Goal: Find specific page/section: Find specific page/section

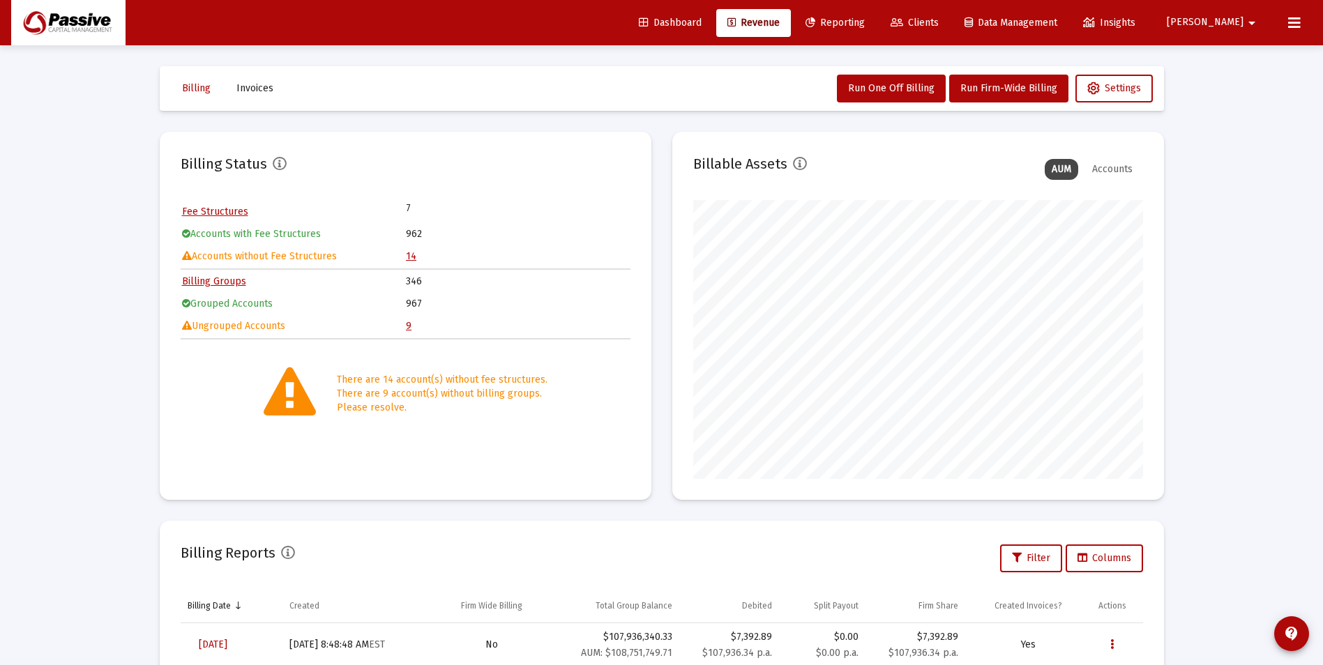
scroll to position [279, 450]
click at [939, 20] on span "Clients" at bounding box center [915, 23] width 48 height 12
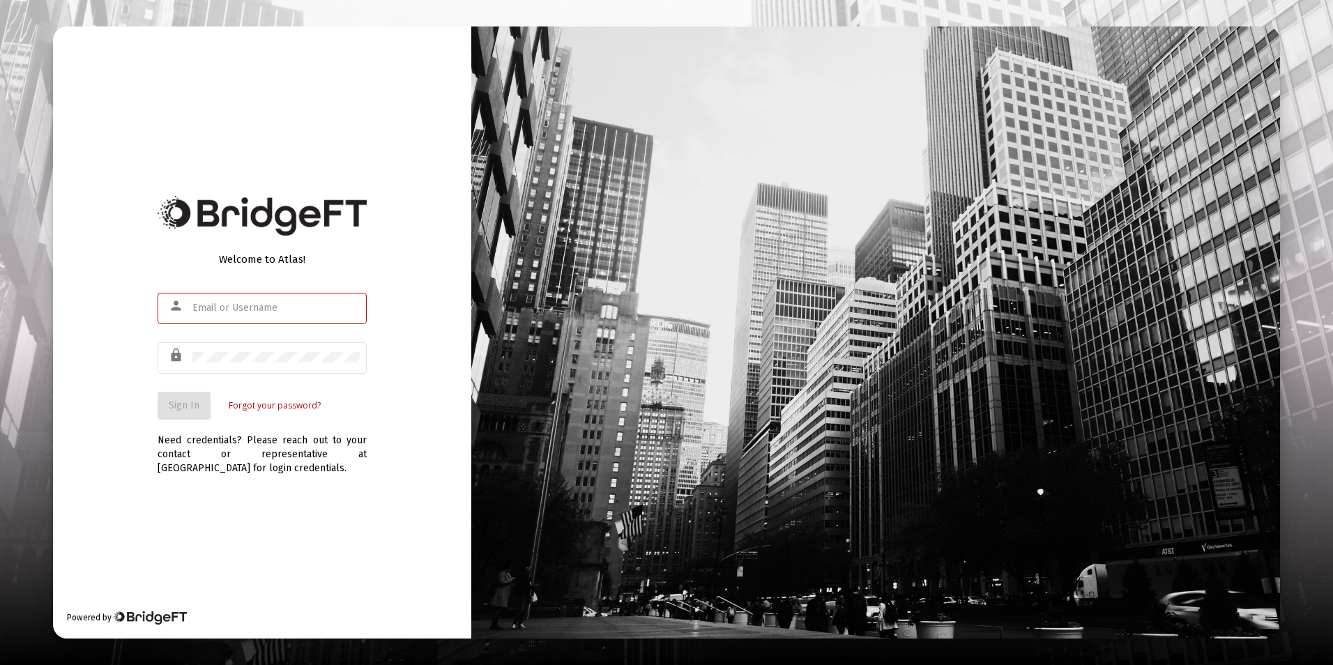
type input "jfarabee@passivecapital.com"
click at [1258, 193] on div at bounding box center [875, 333] width 808 height 612
click at [367, 152] on div "Welcome to Atlas! person jfarabee@passivecapital.com lock Sign In Forgot your p…" at bounding box center [262, 333] width 418 height 612
click at [139, 437] on div "Welcome to Atlas! person jfarabee@passivecapital.com lock Sign In Forgot your p…" at bounding box center [262, 333] width 418 height 612
click at [172, 409] on span "Sign In" at bounding box center [184, 406] width 31 height 12
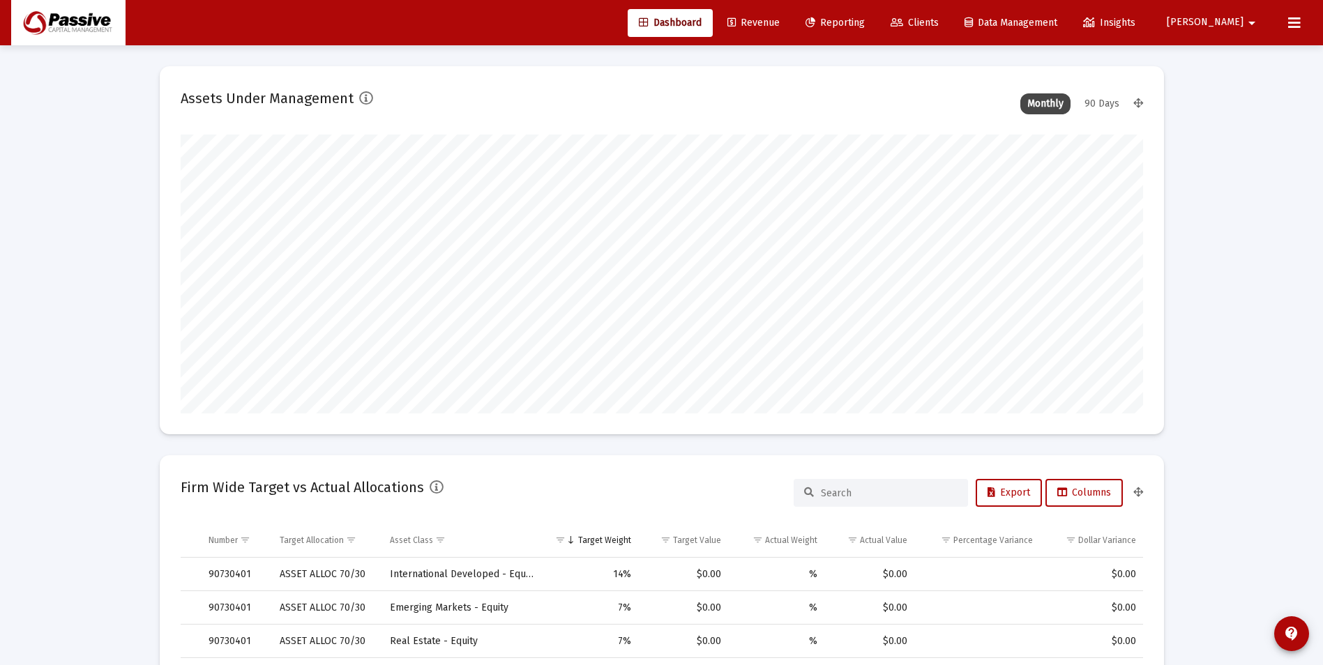
scroll to position [279, 962]
type input "2025-08-08"
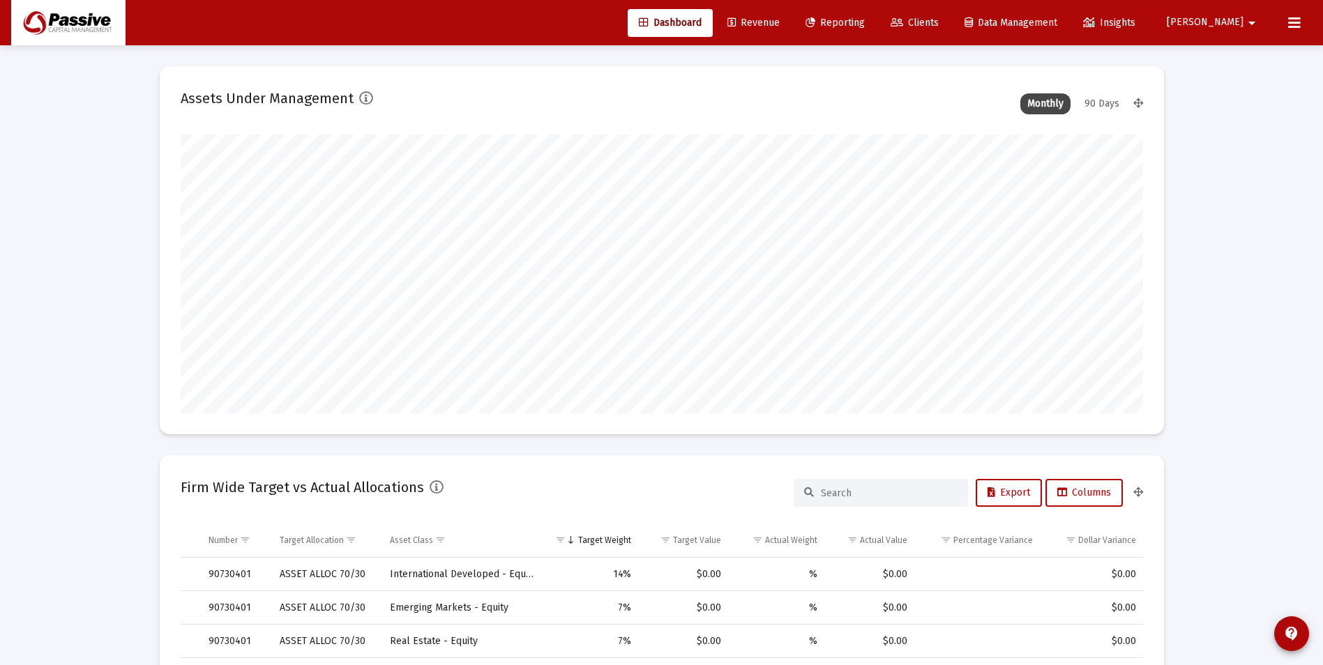
click at [1287, 24] on button at bounding box center [1294, 23] width 28 height 28
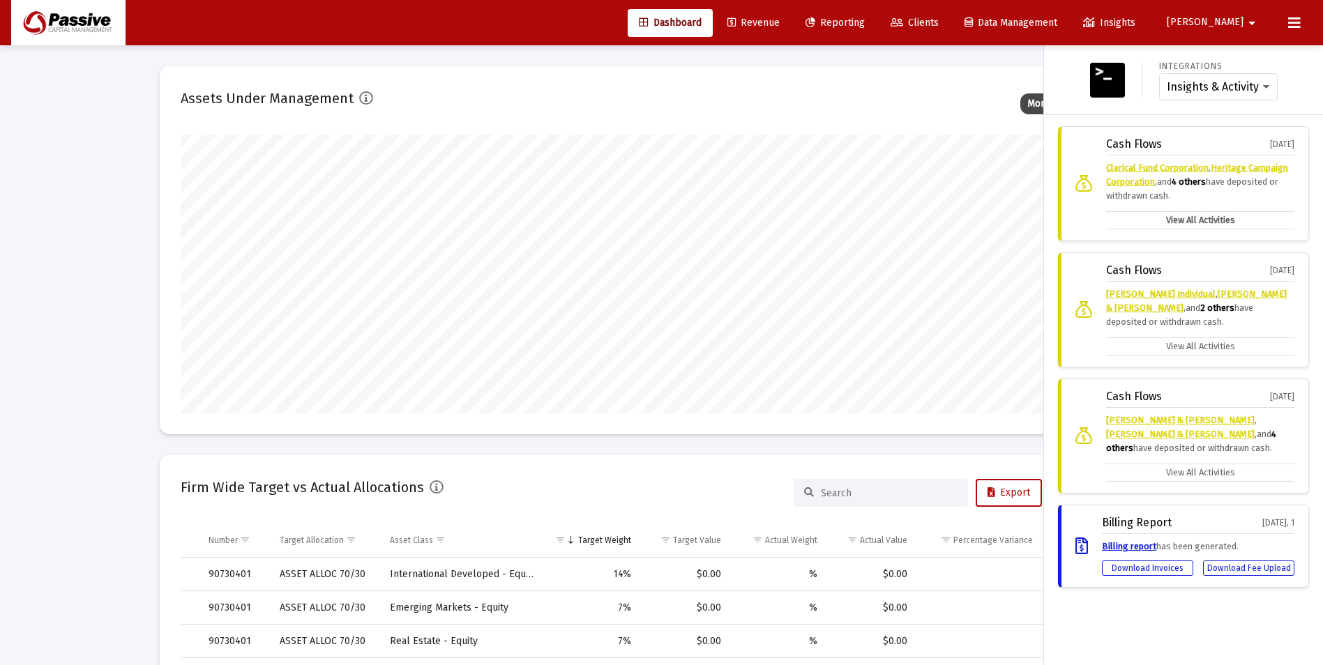
click at [1198, 218] on label "View All Activities" at bounding box center [1200, 220] width 188 height 18
click at [0, 0] on input "View All Activities" at bounding box center [0, 0] width 0 height 0
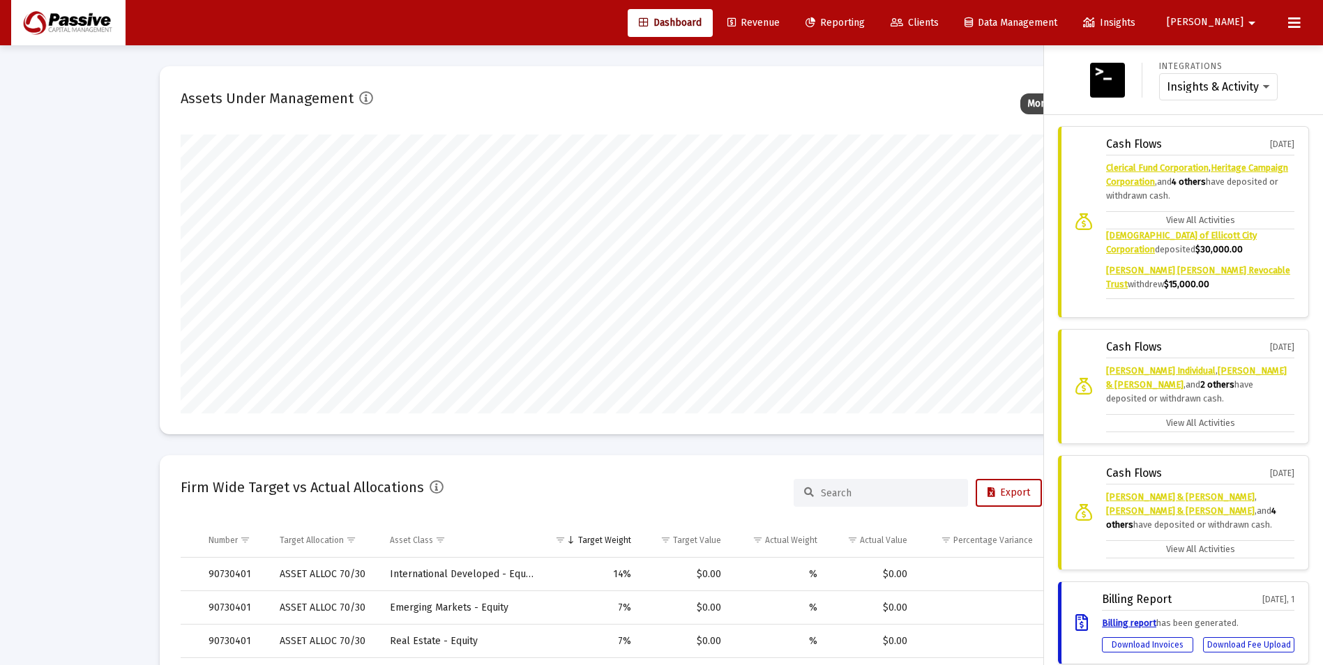
scroll to position [147, 0]
